Goal: Information Seeking & Learning: Learn about a topic

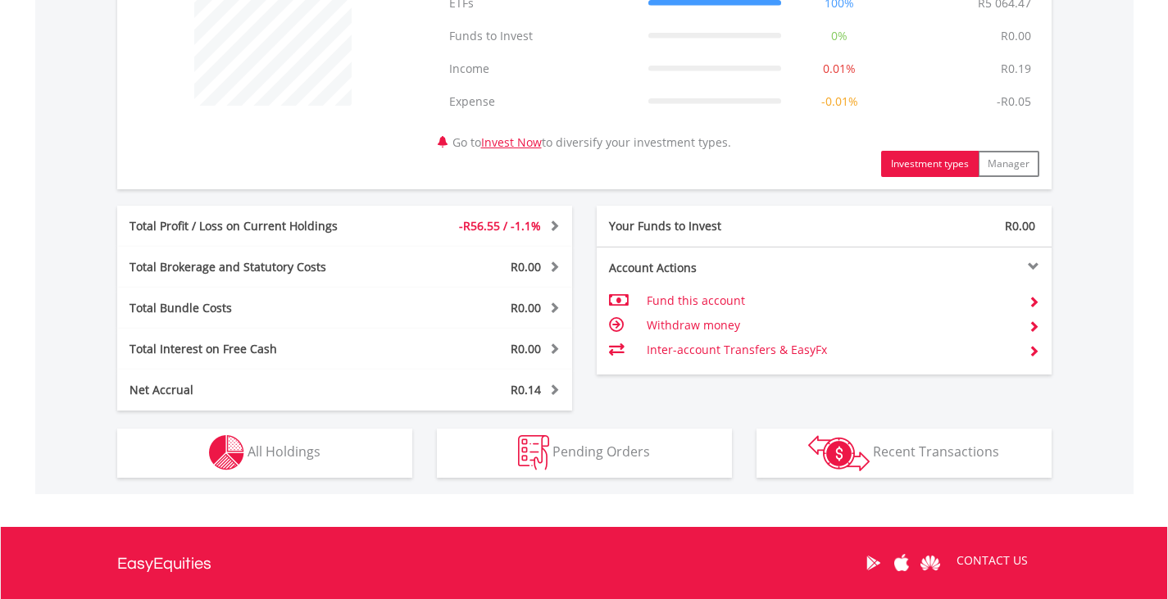
scroll to position [852, 0]
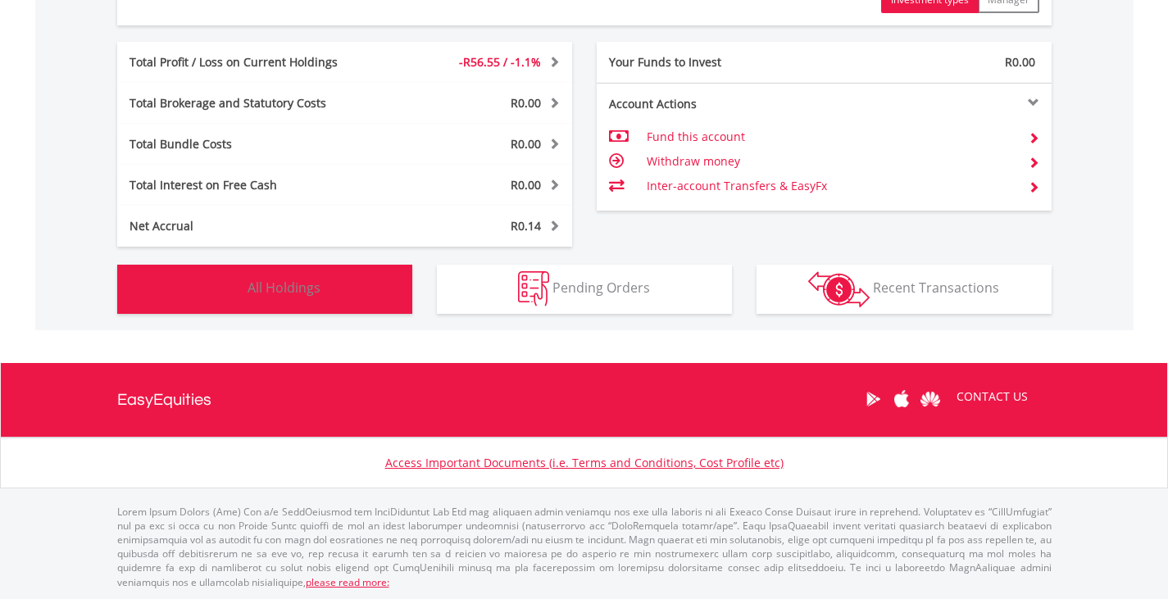
click at [313, 285] on span "All Holdings" at bounding box center [283, 288] width 73 height 18
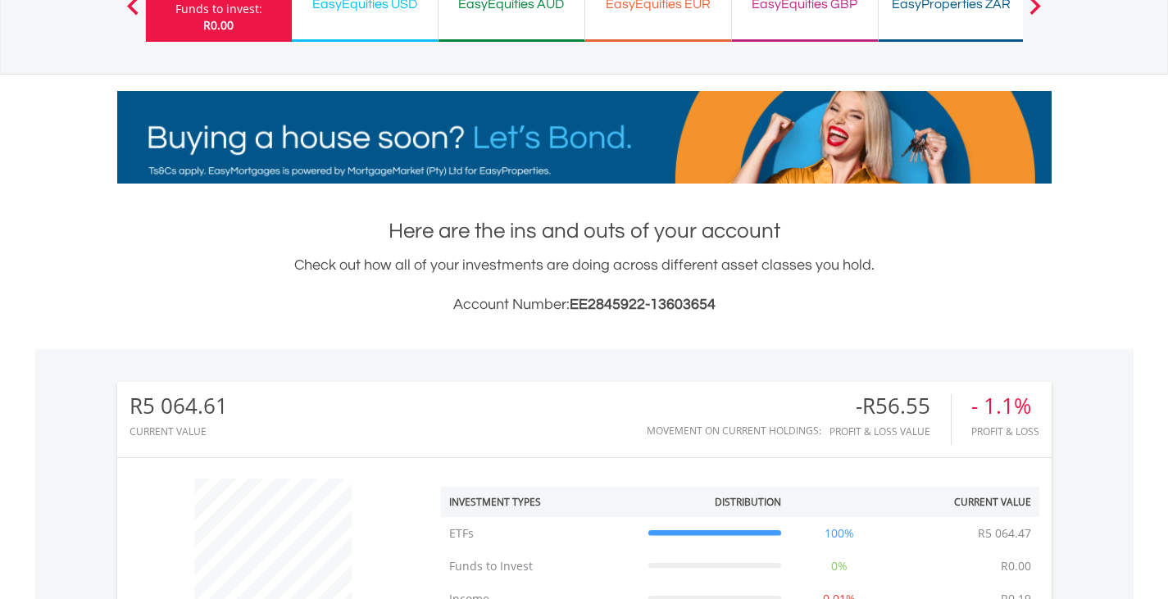
scroll to position [0, 0]
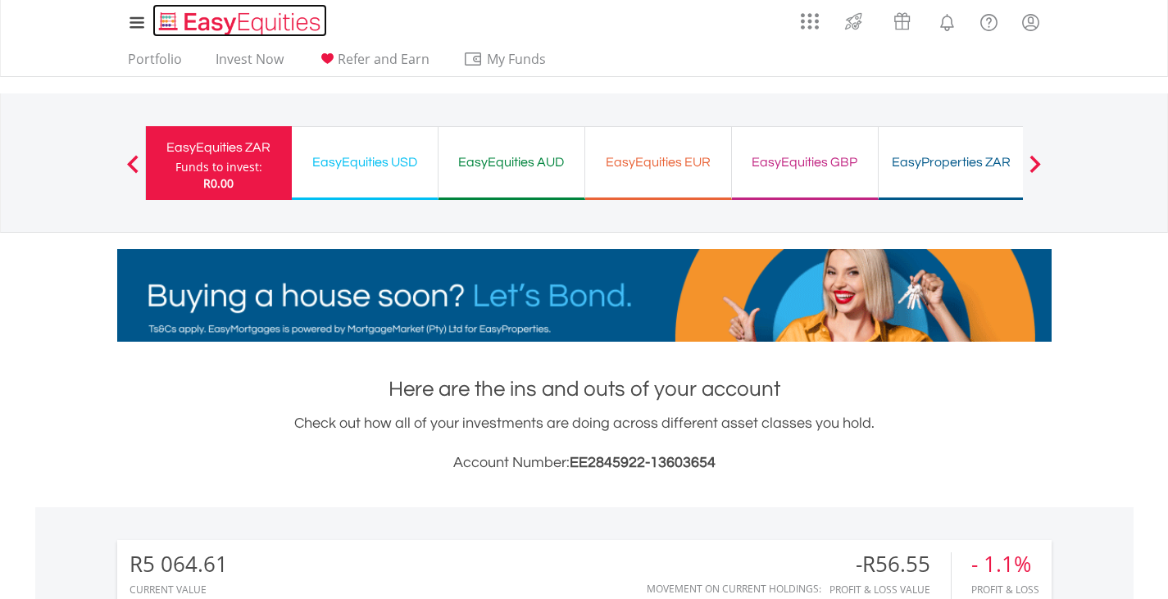
click at [218, 25] on img "Home page" at bounding box center [241, 23] width 171 height 27
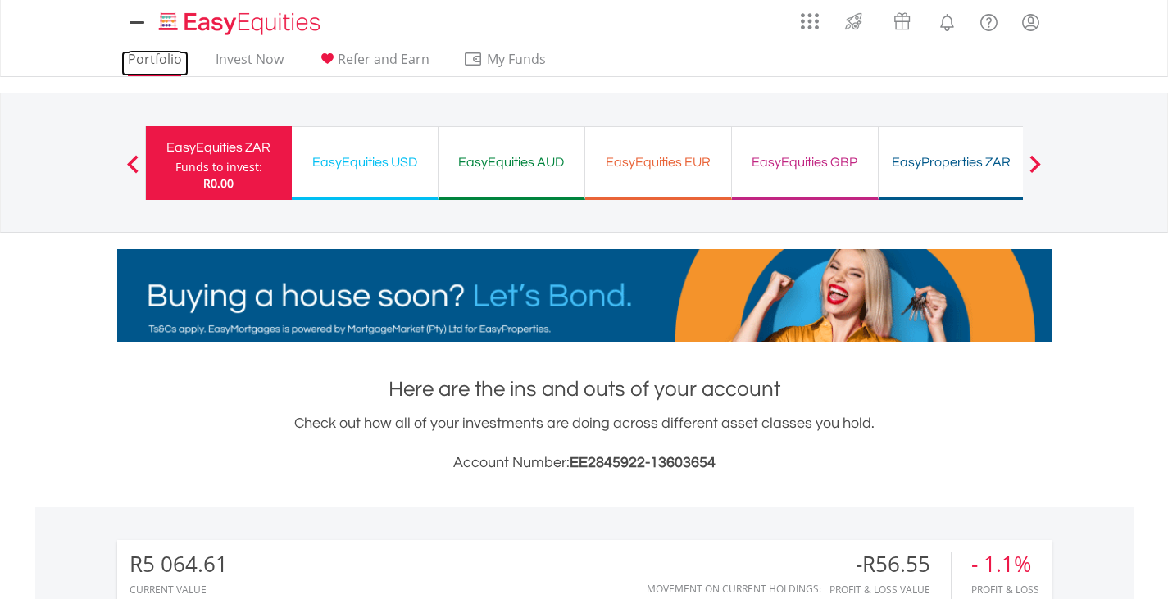
click at [133, 51] on link "Portfolio" at bounding box center [154, 63] width 67 height 25
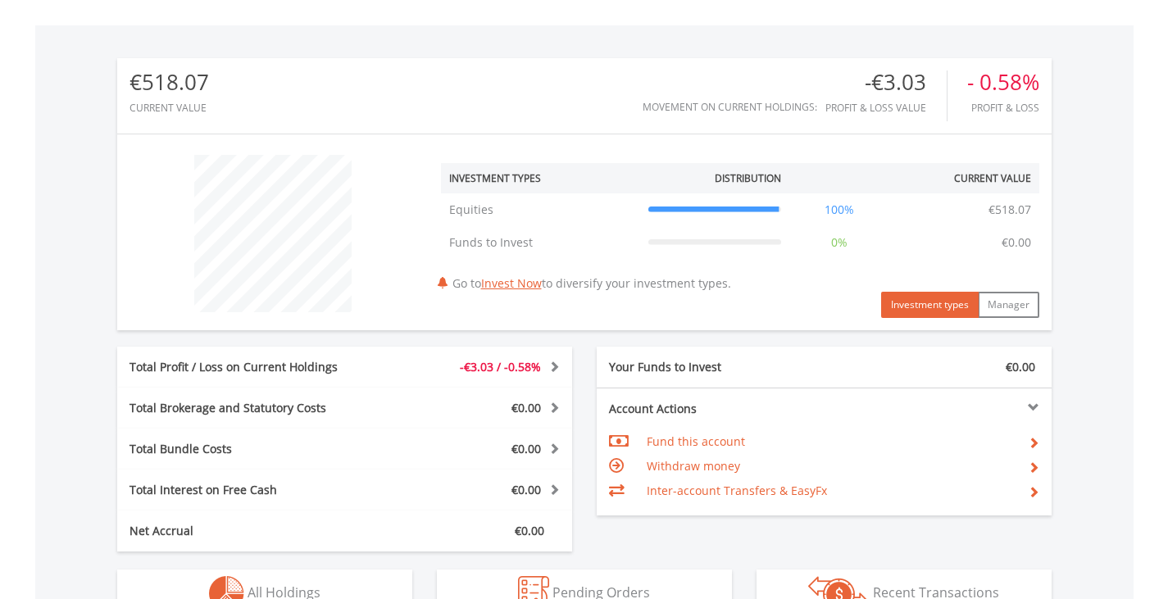
scroll to position [157, 311]
click at [313, 400] on div "Total Brokerage and Statutory Costs" at bounding box center [249, 408] width 265 height 16
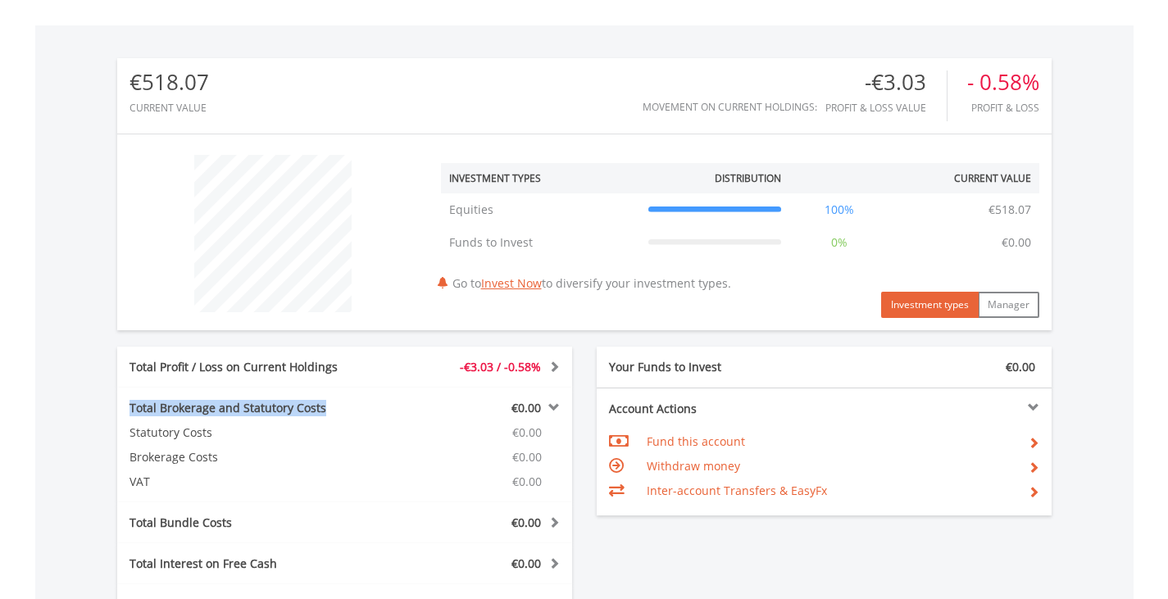
drag, startPoint x: 313, startPoint y: 400, endPoint x: 19, endPoint y: 397, distance: 294.1
click at [0, 410] on body "My Investments Invest Now New Listings Sell My Recurring Investments Pending Or…" at bounding box center [584, 255] width 1168 height 1474
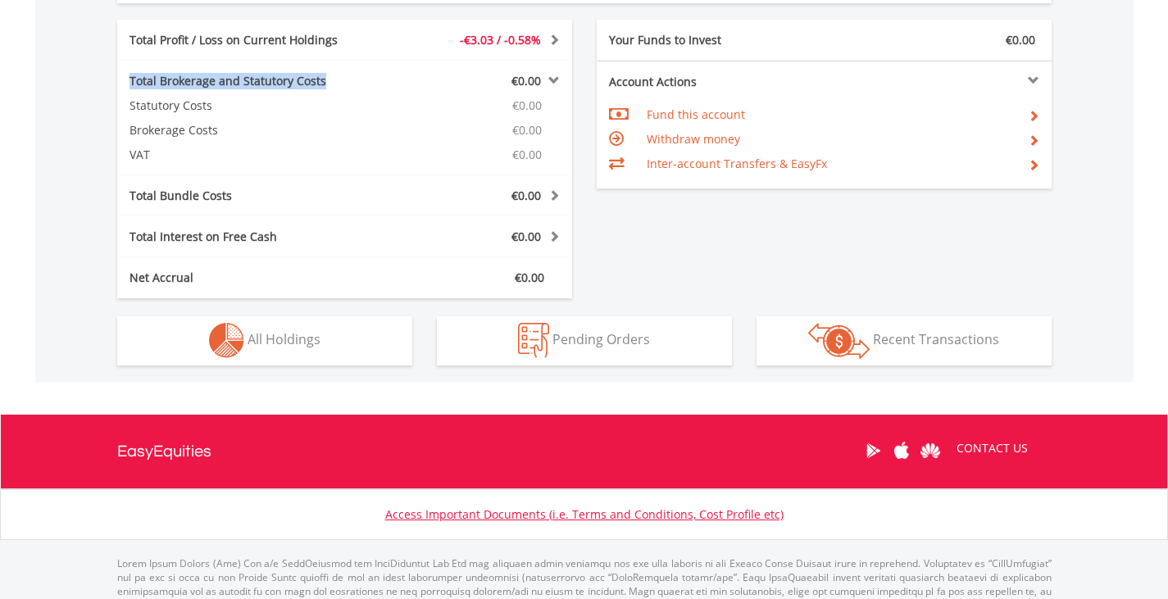
scroll to position [809, 0]
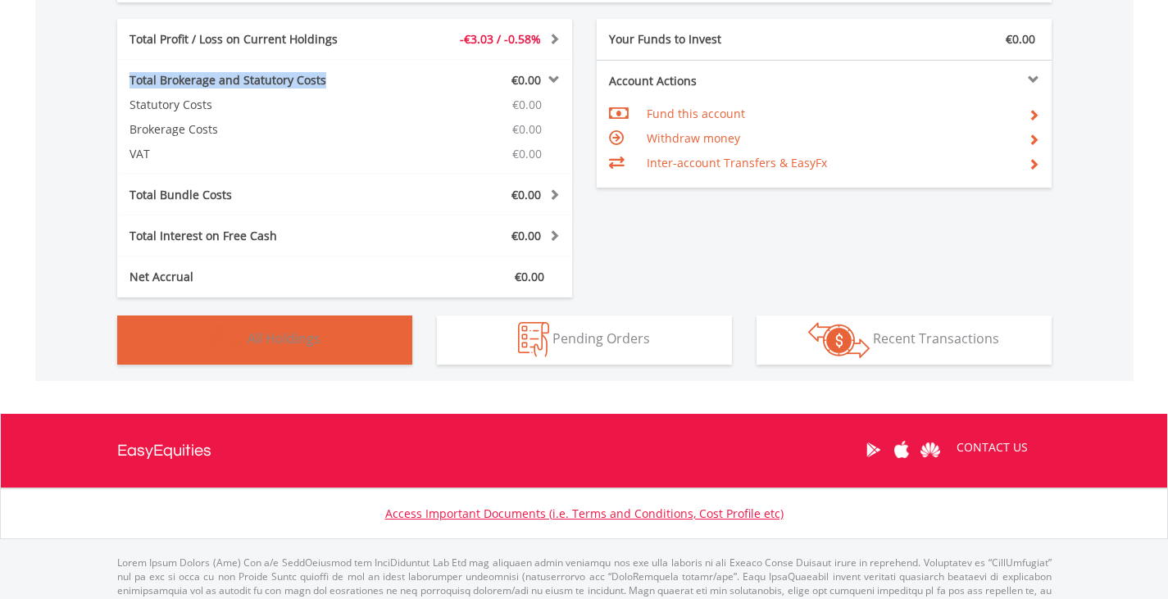
click at [304, 333] on span "All Holdings" at bounding box center [283, 338] width 73 height 18
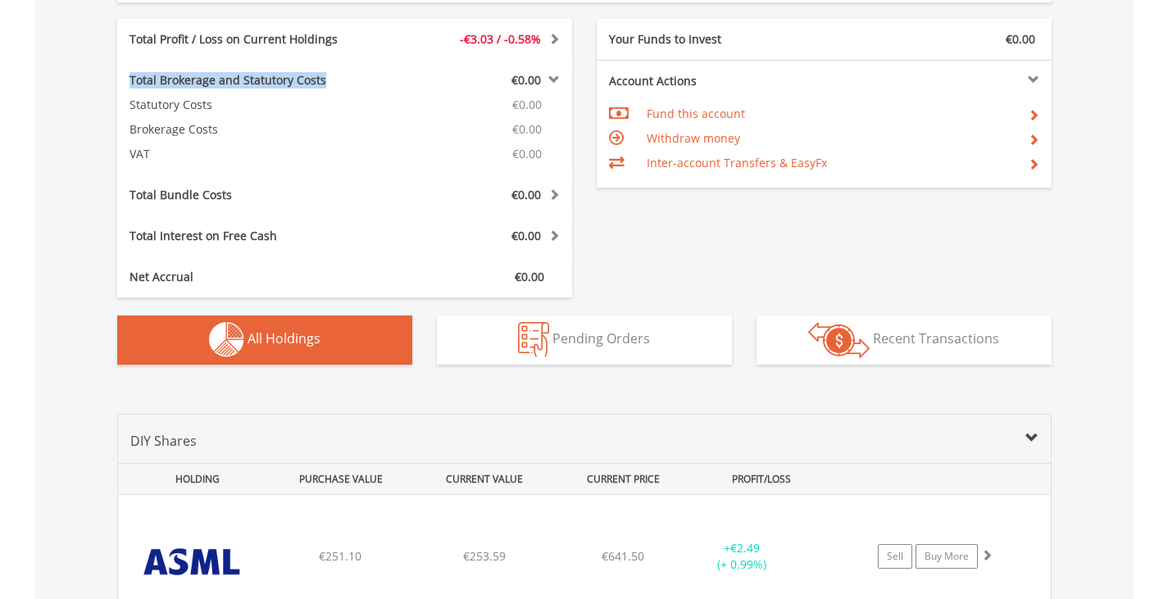
scroll to position [1177, 0]
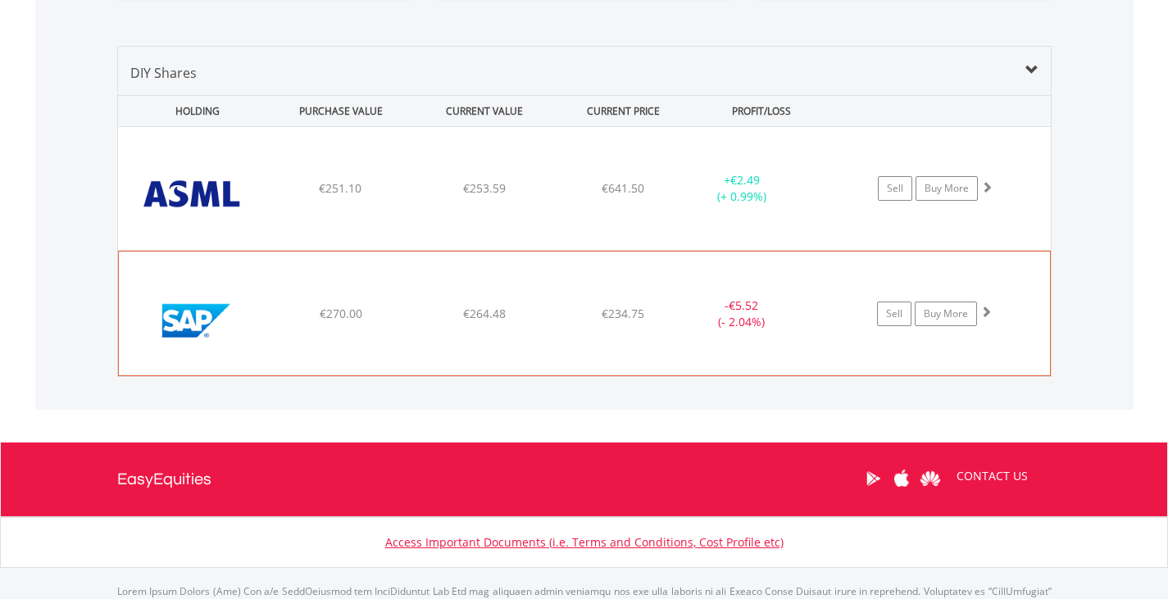
click at [192, 306] on img at bounding box center [197, 321] width 141 height 98
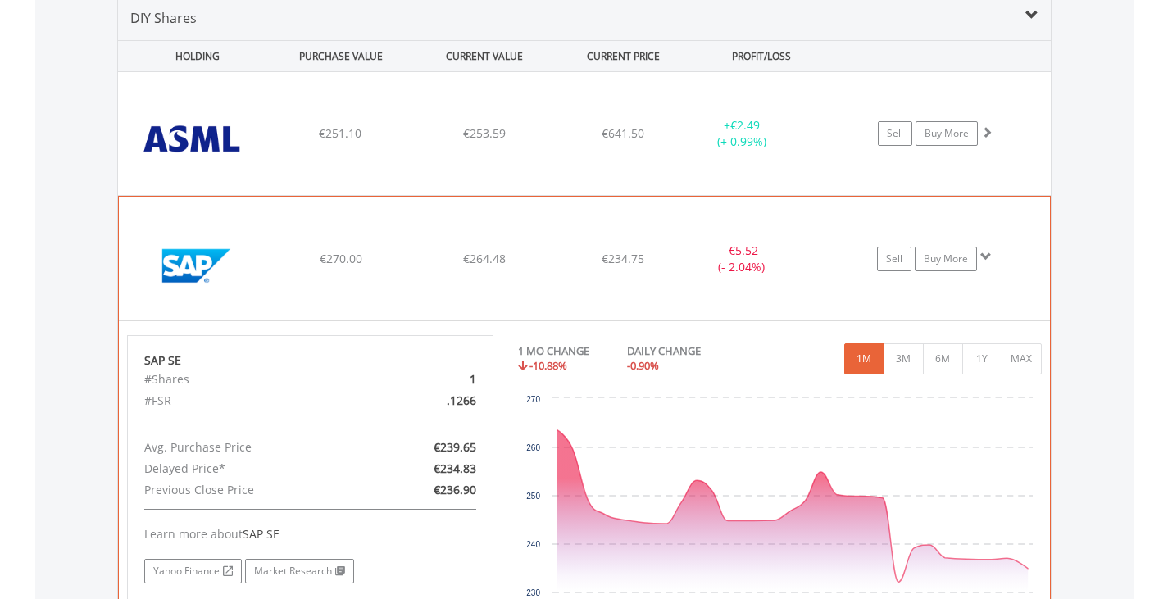
scroll to position [1341, 0]
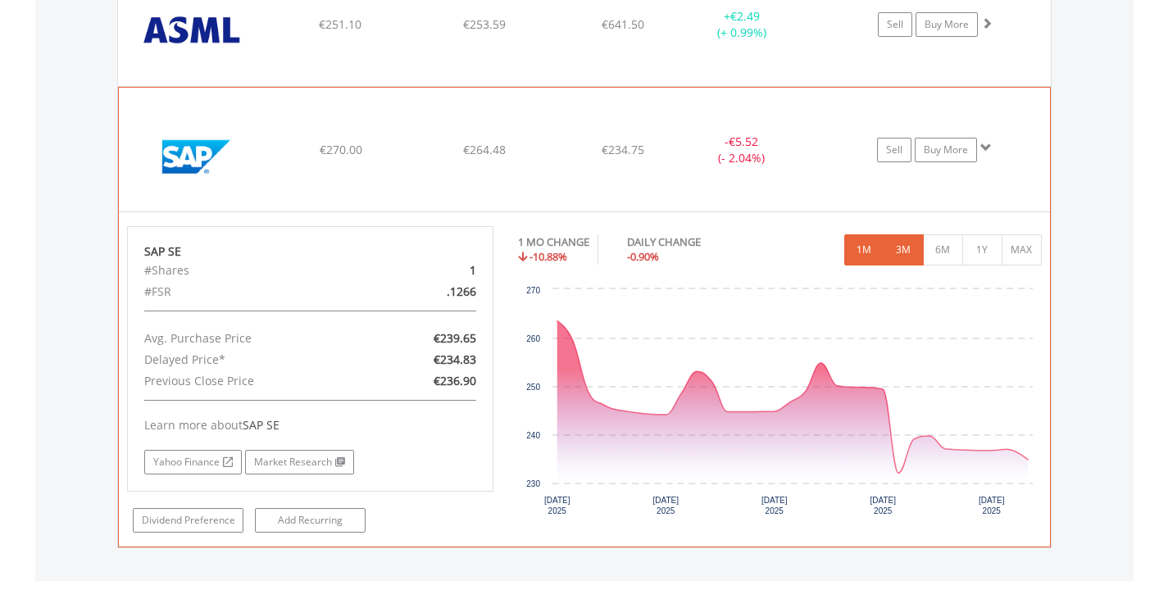
click at [899, 247] on button "3M" at bounding box center [903, 249] width 40 height 31
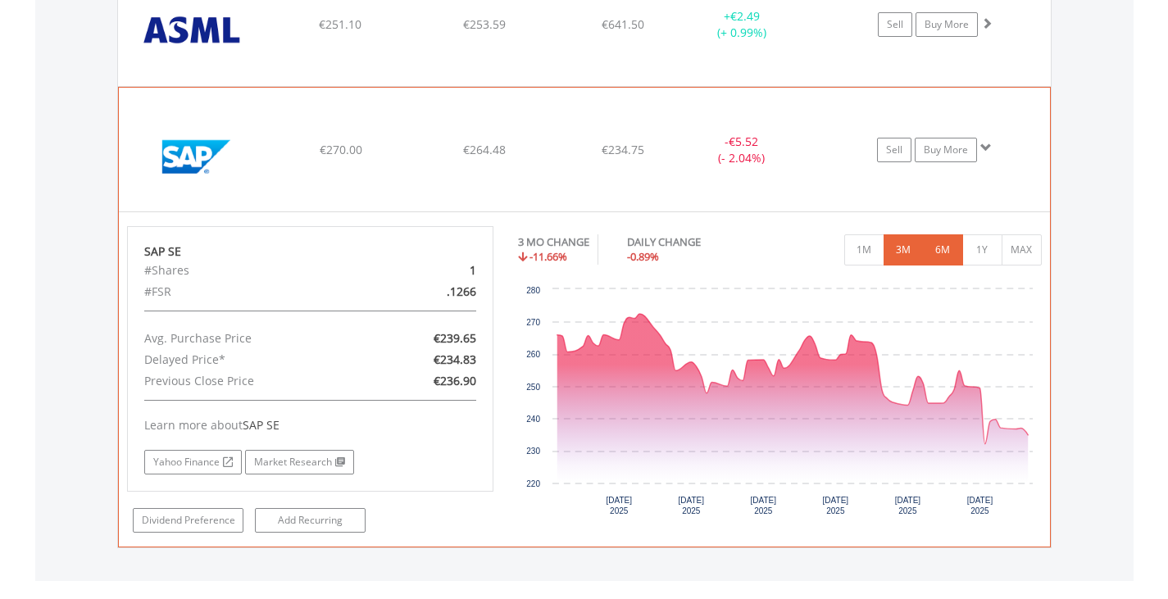
click at [946, 249] on button "6M" at bounding box center [943, 249] width 40 height 31
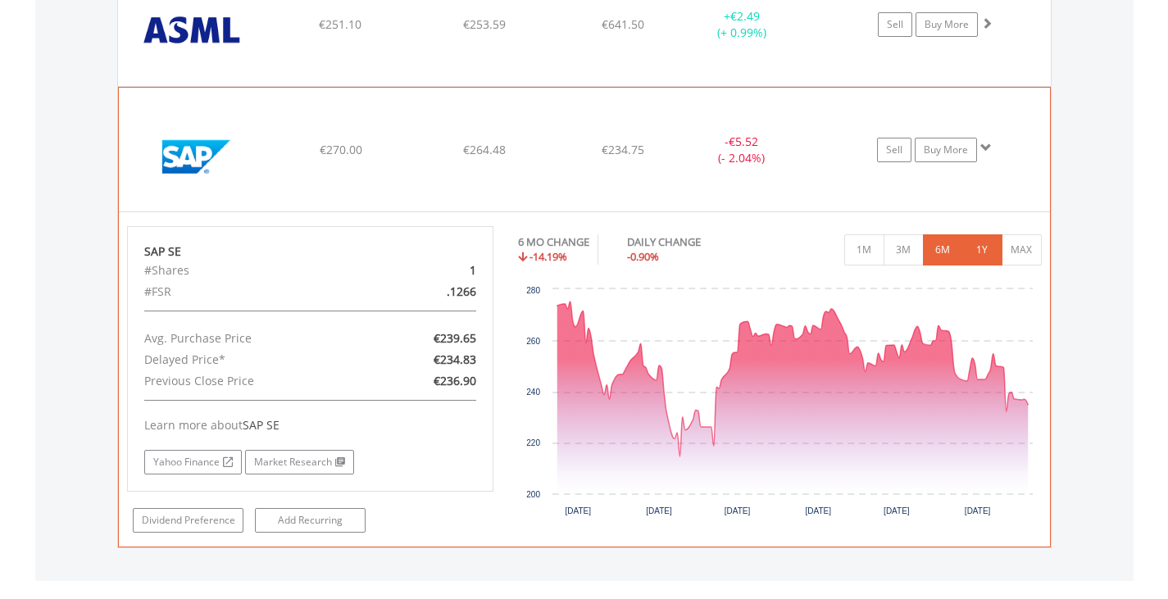
click at [984, 245] on button "1Y" at bounding box center [982, 249] width 40 height 31
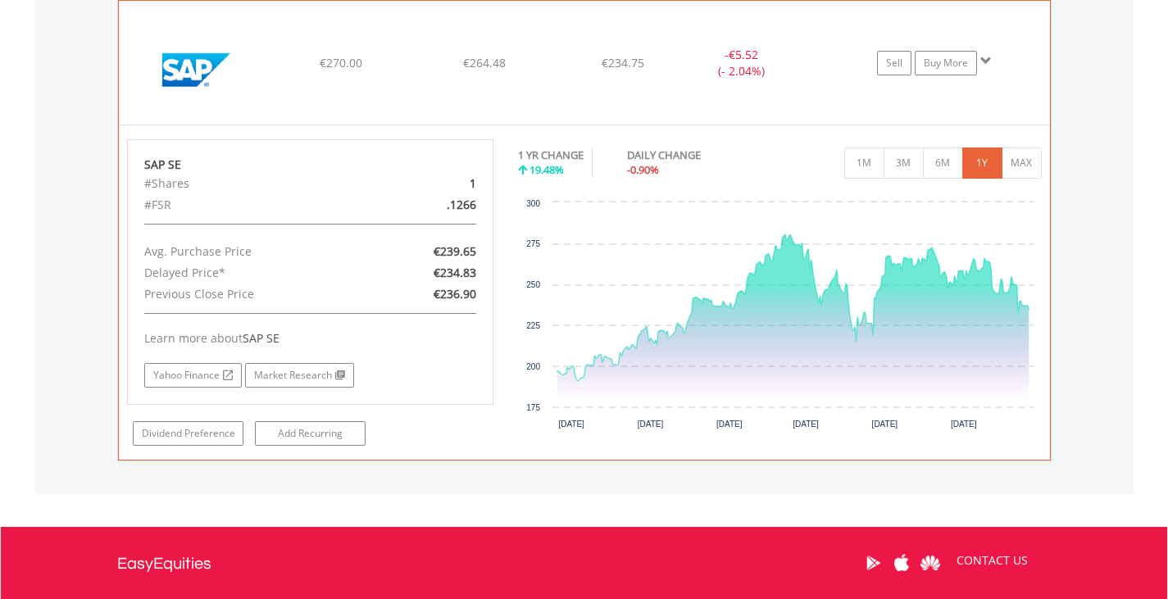
scroll to position [1428, 0]
click at [211, 370] on link "Yahoo Finance" at bounding box center [192, 375] width 97 height 25
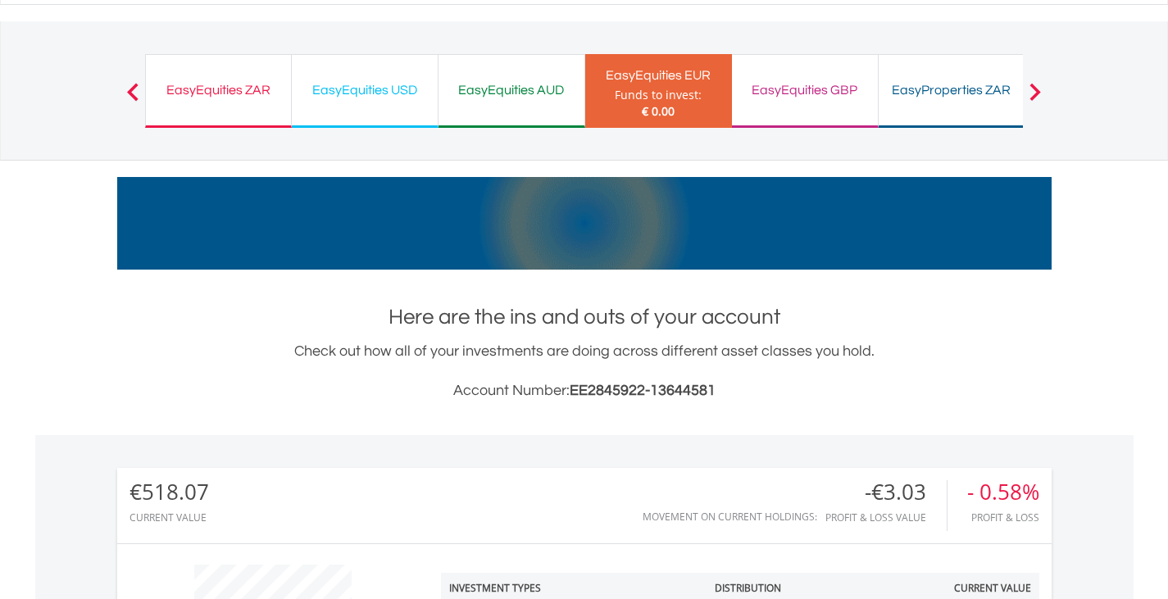
scroll to position [0, 0]
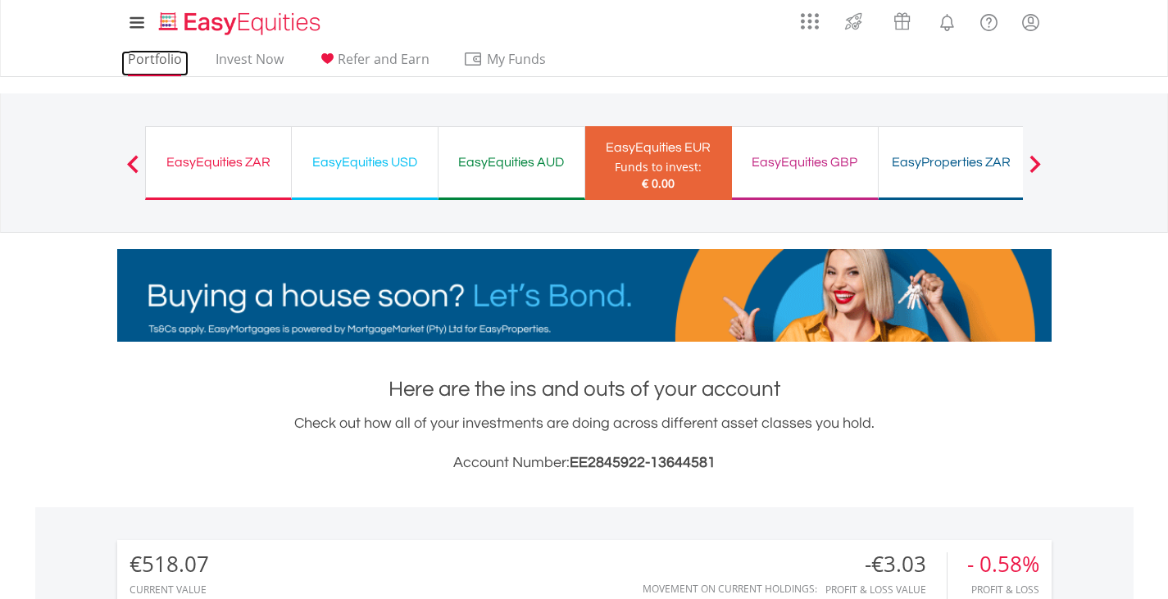
click at [135, 57] on link "Portfolio" at bounding box center [154, 63] width 67 height 25
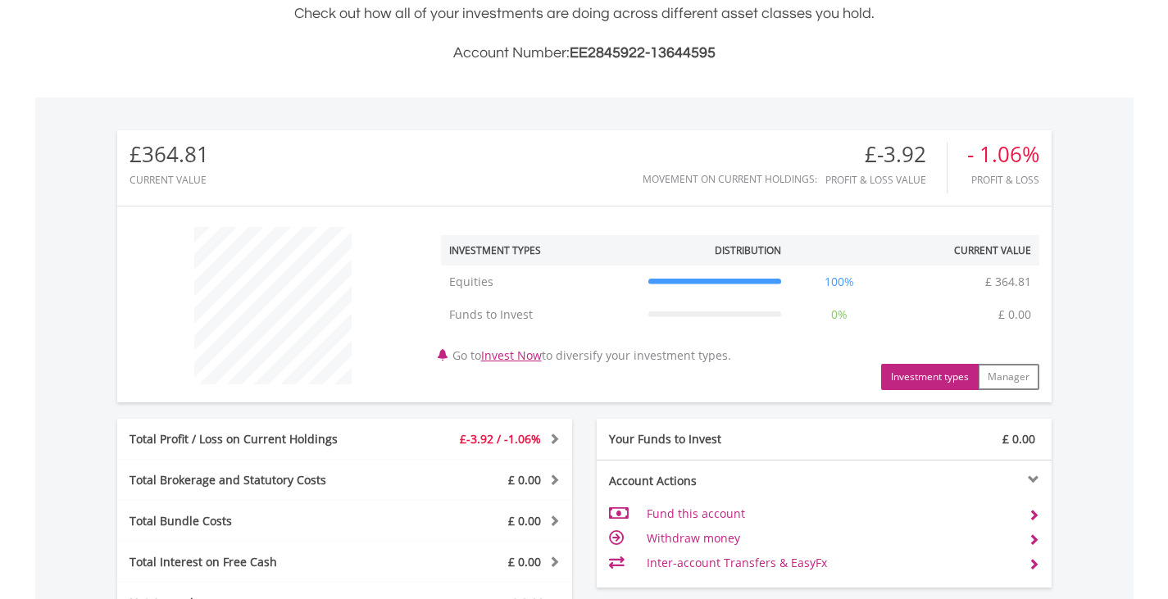
scroll to position [787, 0]
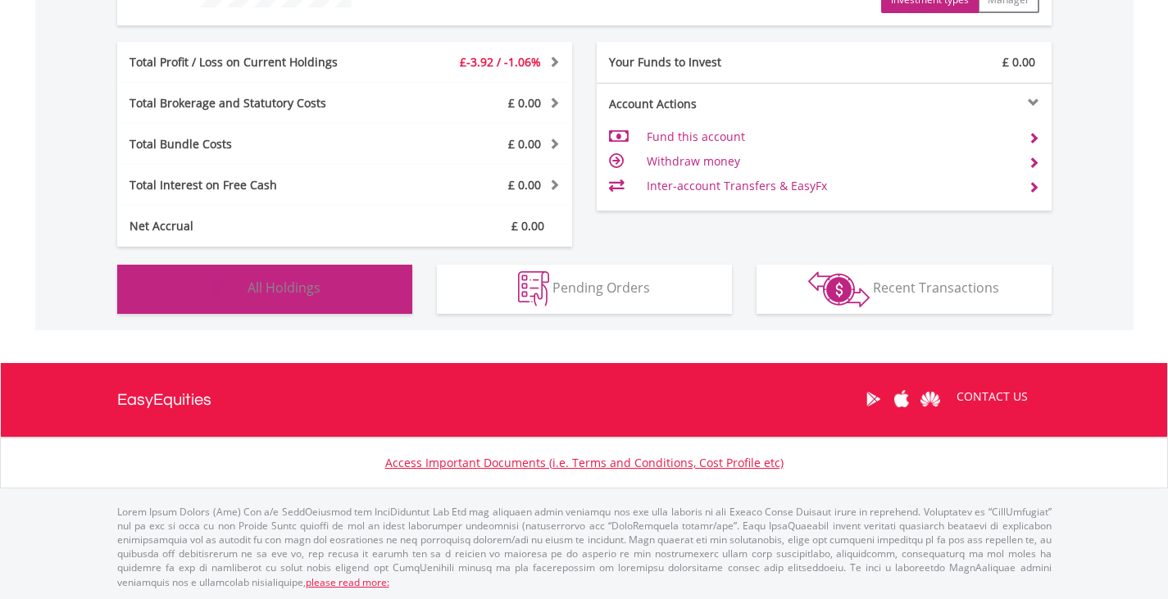
click at [291, 295] on span "All Holdings" at bounding box center [283, 288] width 73 height 18
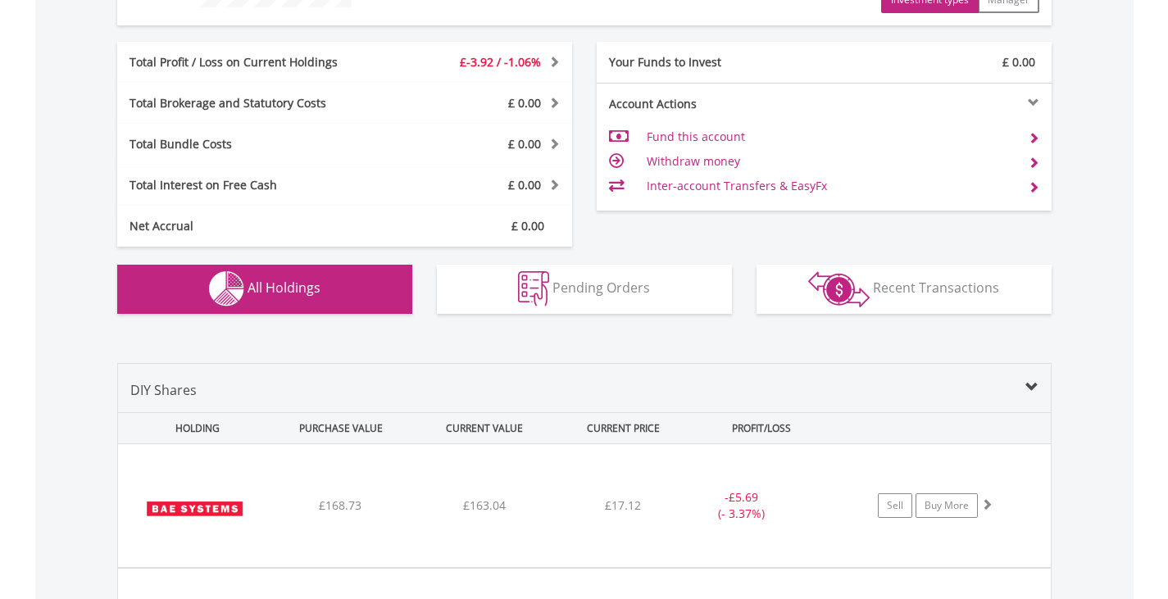
scroll to position [1149, 0]
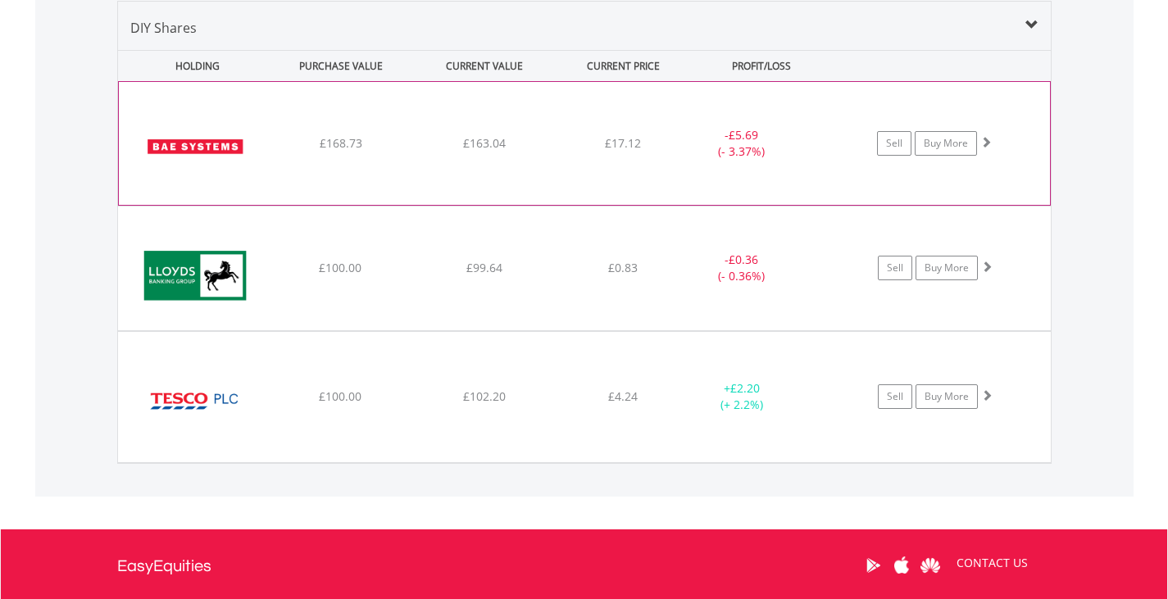
click at [240, 140] on img at bounding box center [197, 151] width 141 height 98
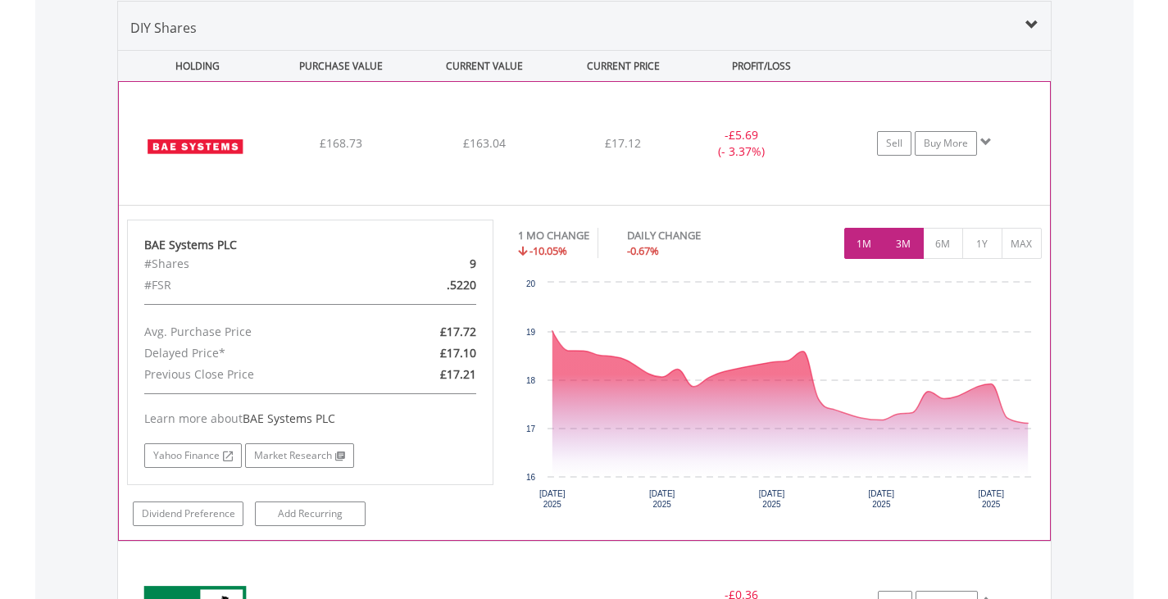
click at [902, 253] on button "3M" at bounding box center [903, 243] width 40 height 31
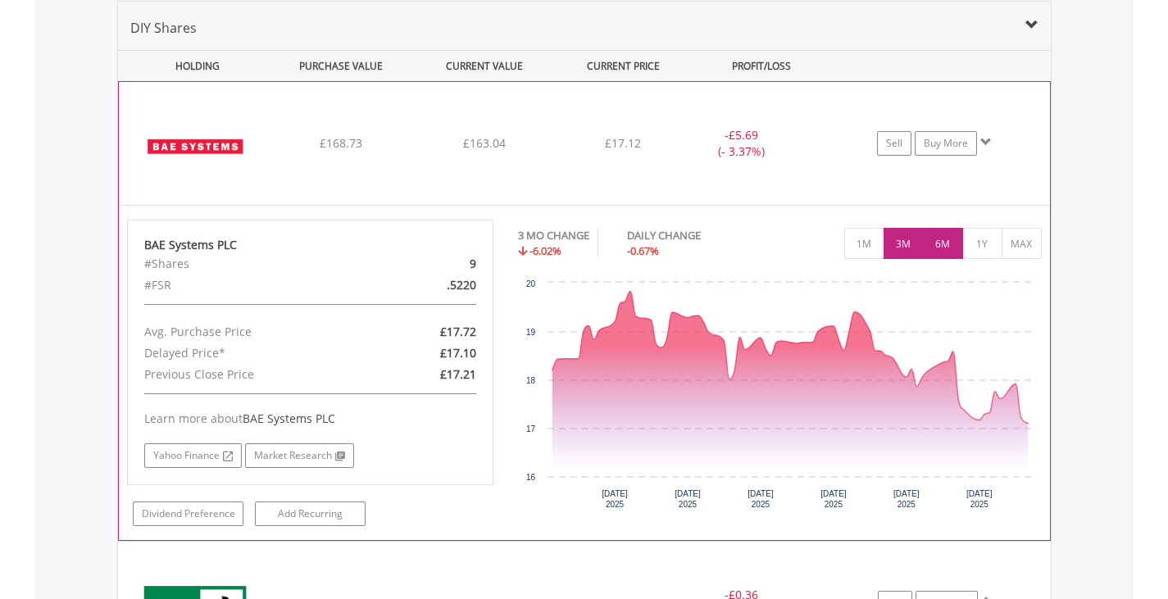
click at [925, 246] on button "6M" at bounding box center [943, 243] width 40 height 31
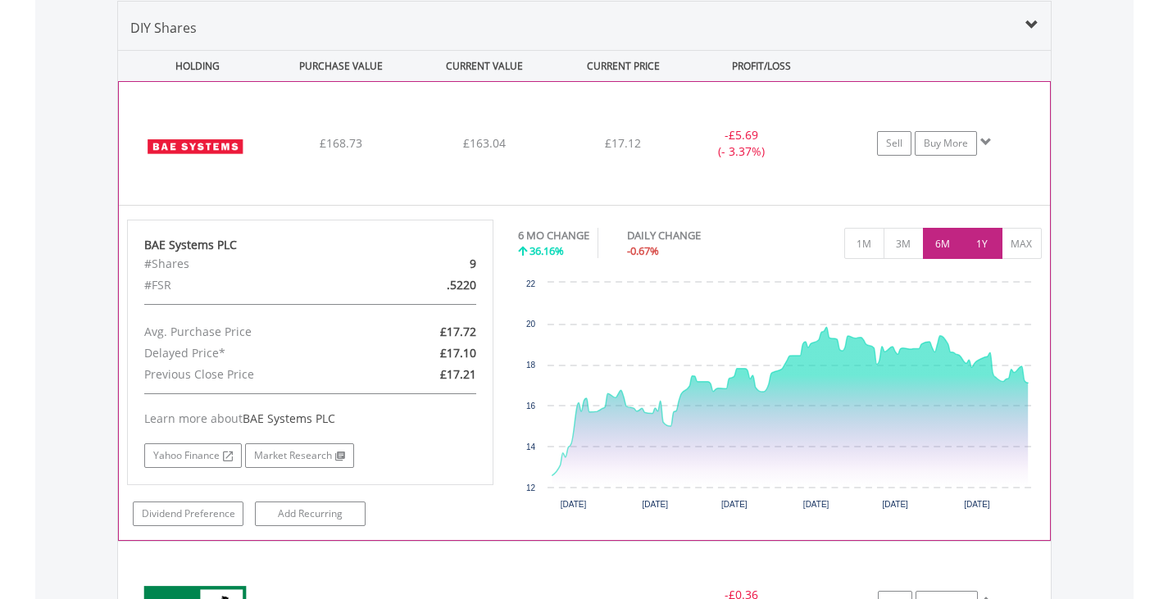
click at [982, 239] on button "1Y" at bounding box center [982, 243] width 40 height 31
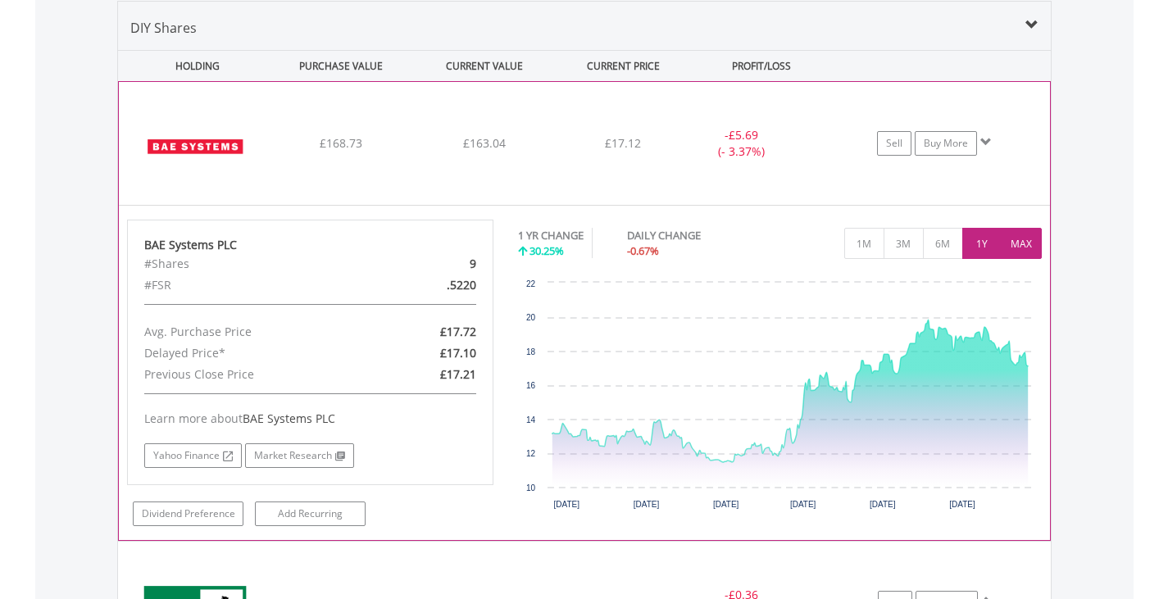
click at [1033, 240] on button "MAX" at bounding box center [1021, 243] width 40 height 31
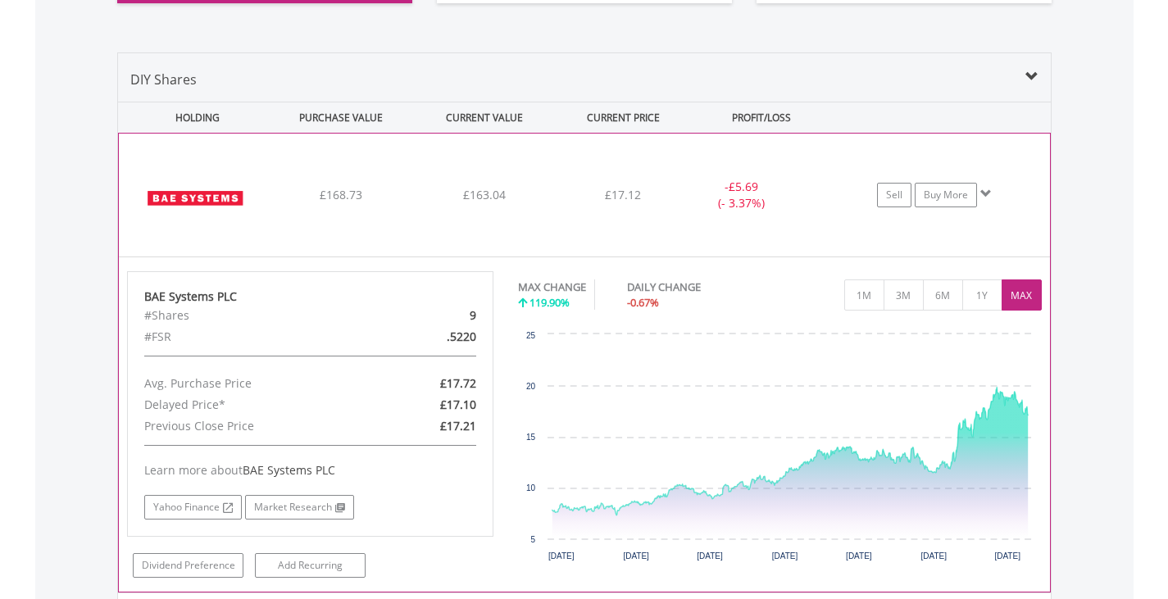
scroll to position [1231, 0]
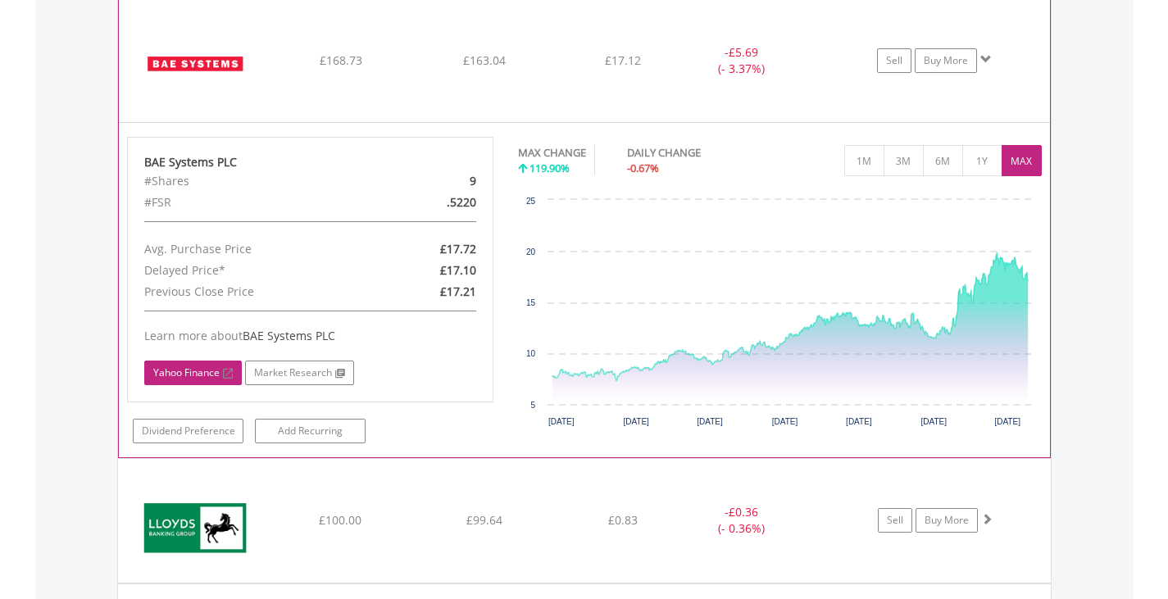
click at [207, 370] on link "Yahoo Finance" at bounding box center [192, 373] width 97 height 25
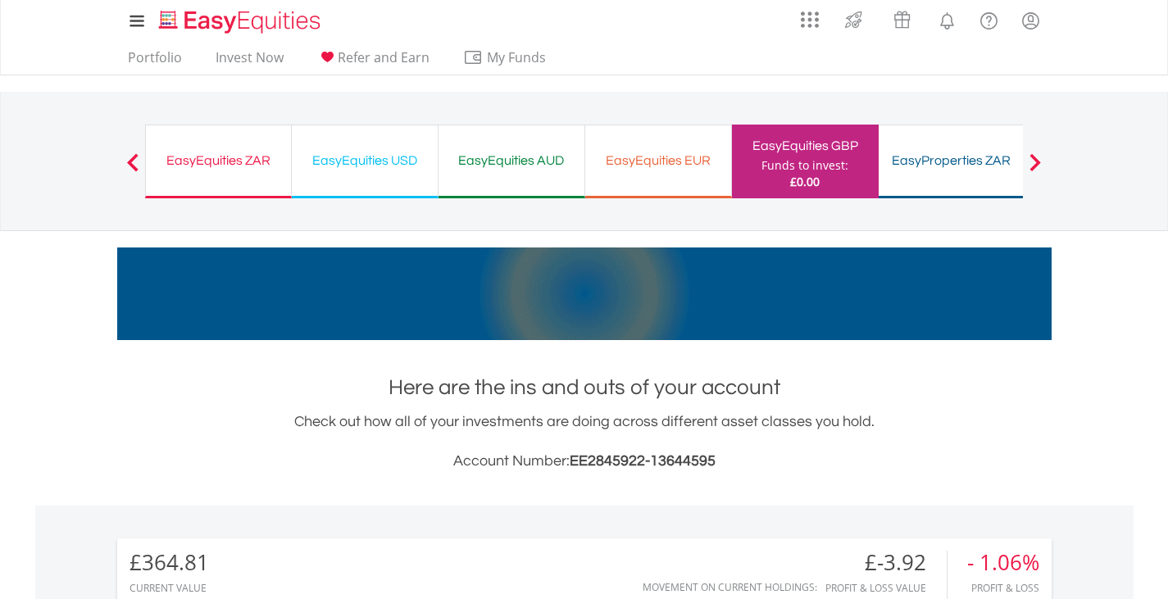
scroll to position [0, 0]
